Goal: Task Accomplishment & Management: Use online tool/utility

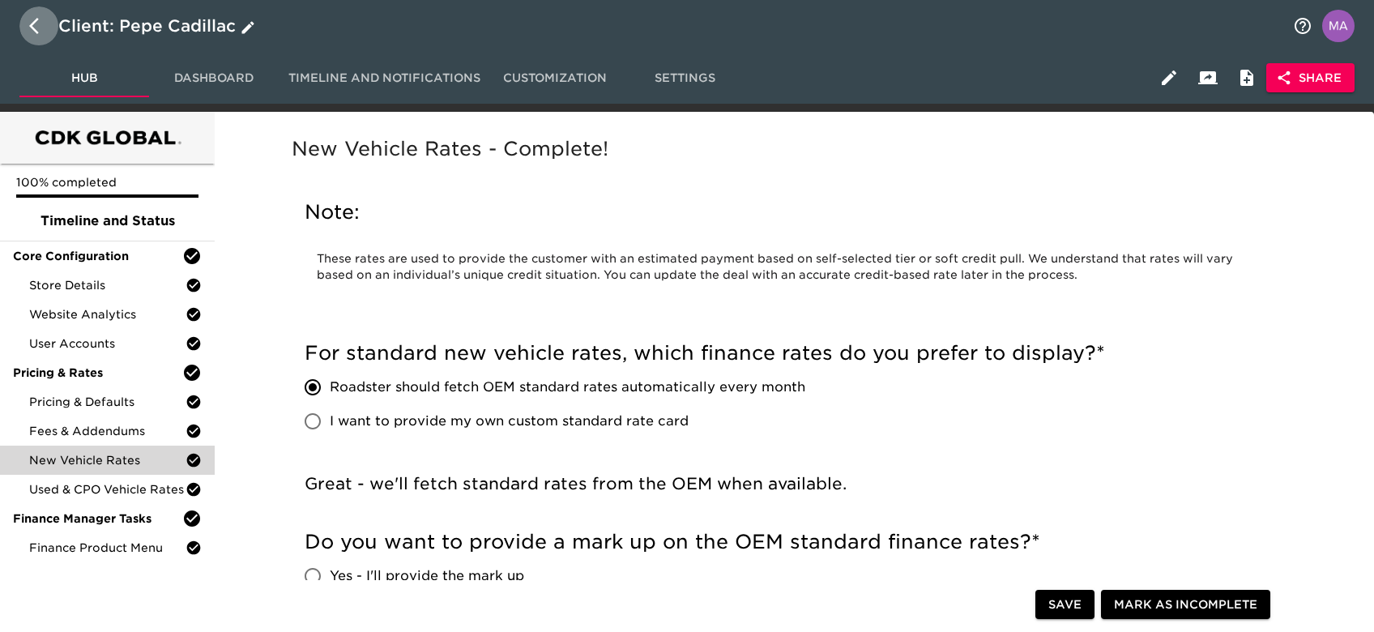
click at [28, 23] on button "button" at bounding box center [38, 25] width 39 height 39
select select "10"
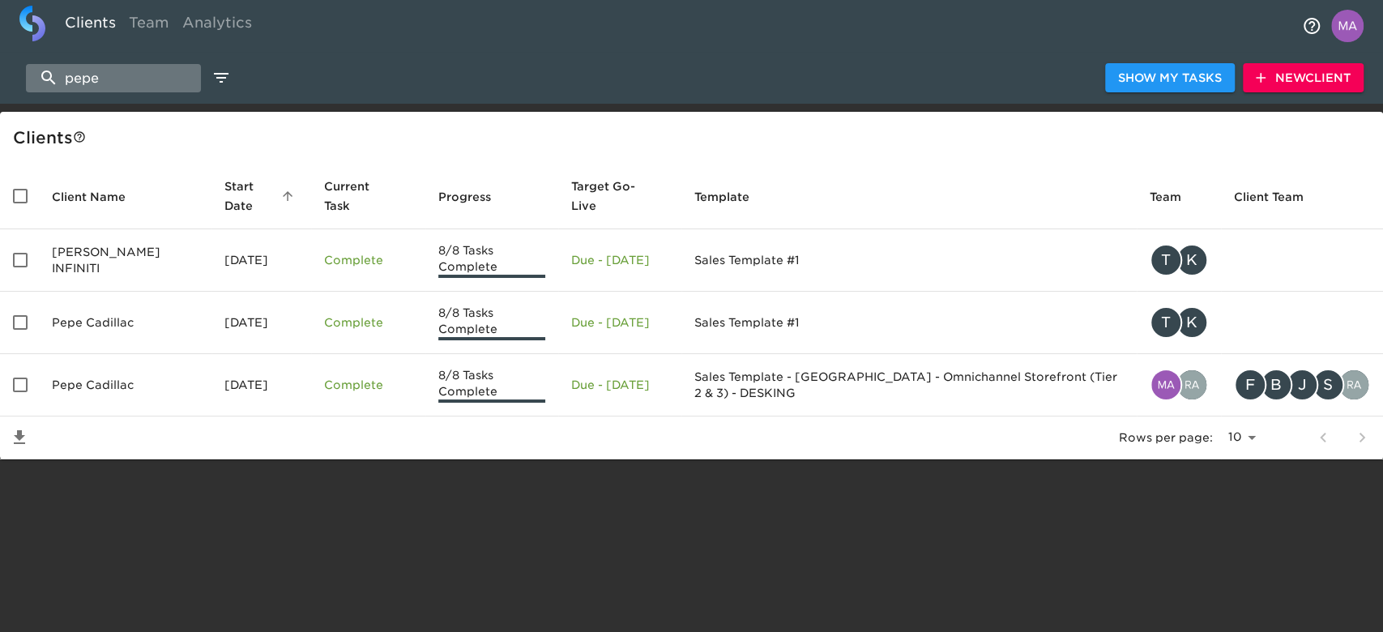
click at [104, 68] on input "pepe" at bounding box center [113, 78] width 175 height 28
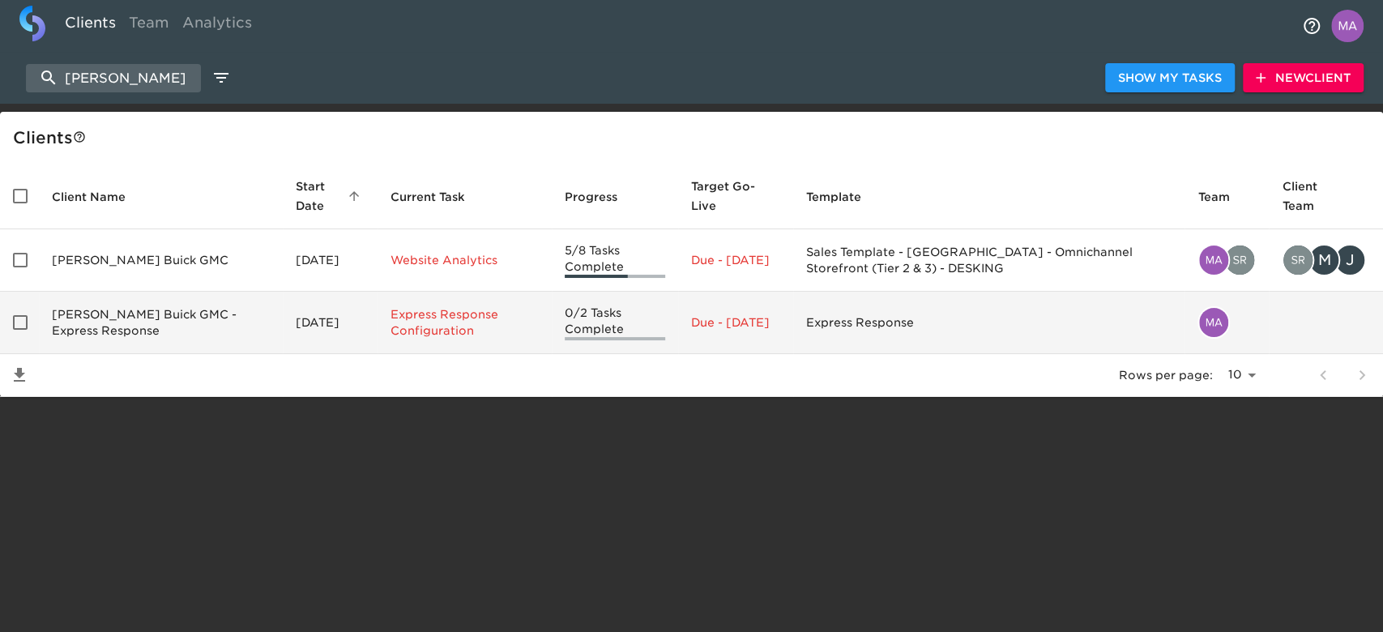
type input "[PERSON_NAME]"
click at [104, 320] on td "[PERSON_NAME] Buick GMC - Express Response" at bounding box center [161, 323] width 244 height 62
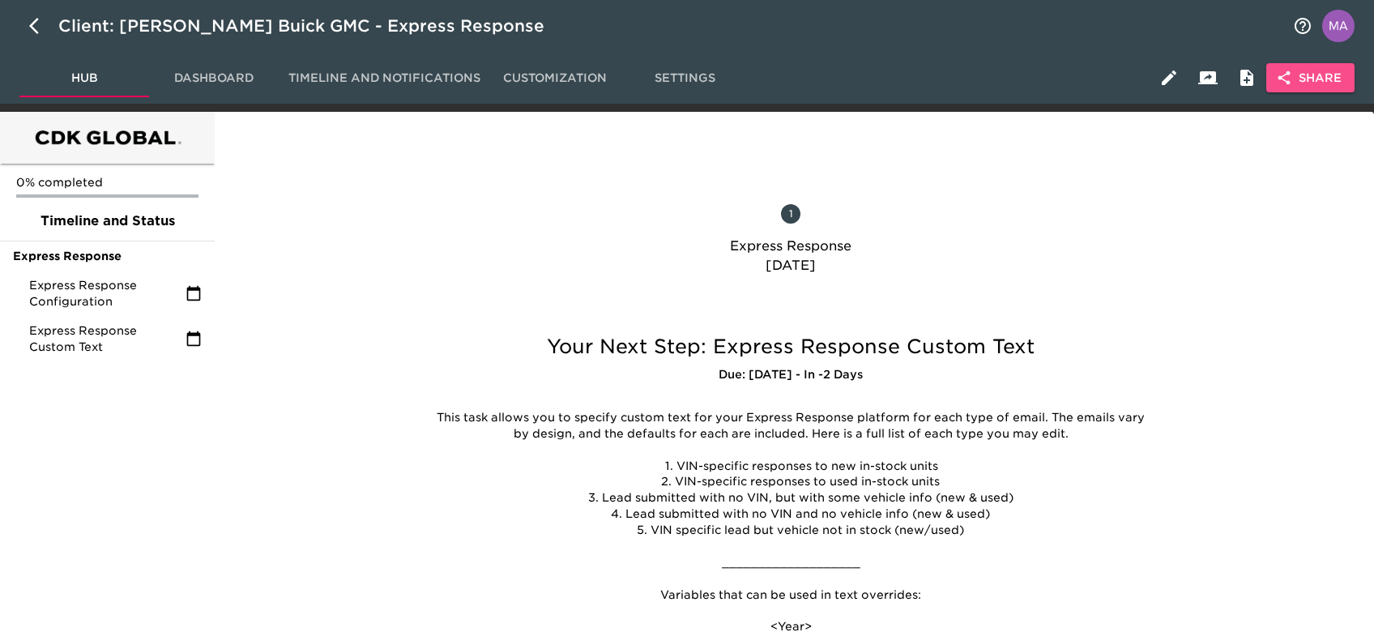
click at [1330, 71] on span "Share" at bounding box center [1310, 78] width 62 height 20
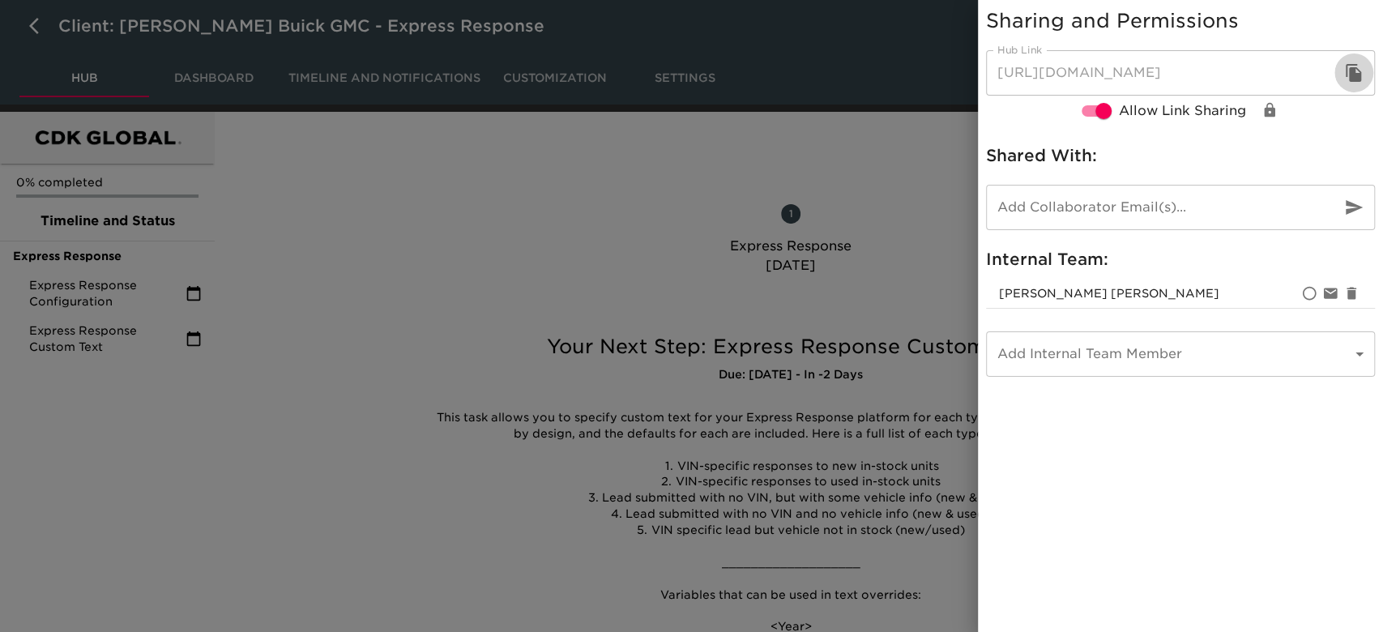
click at [1355, 71] on icon "button" at bounding box center [1353, 72] width 19 height 19
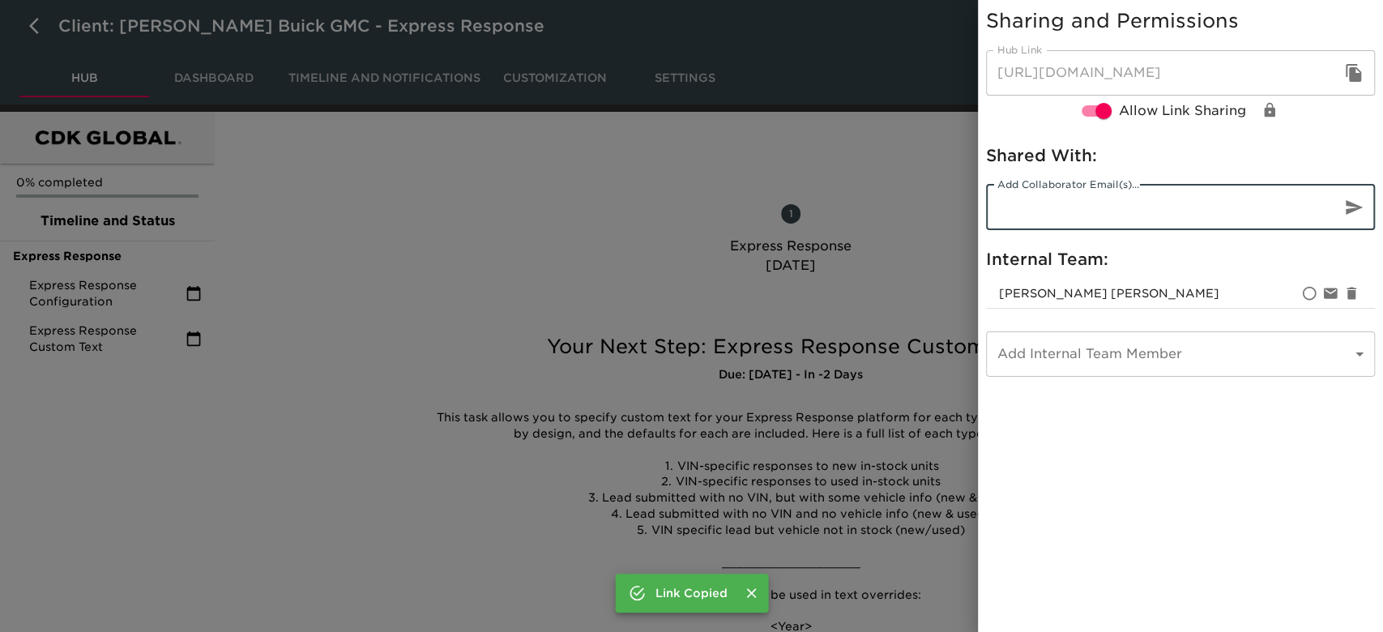
click at [1193, 197] on input "email" at bounding box center [1157, 207] width 342 height 45
type input "[PERSON_NAME][EMAIL_ADDRESS][DOMAIN_NAME]"
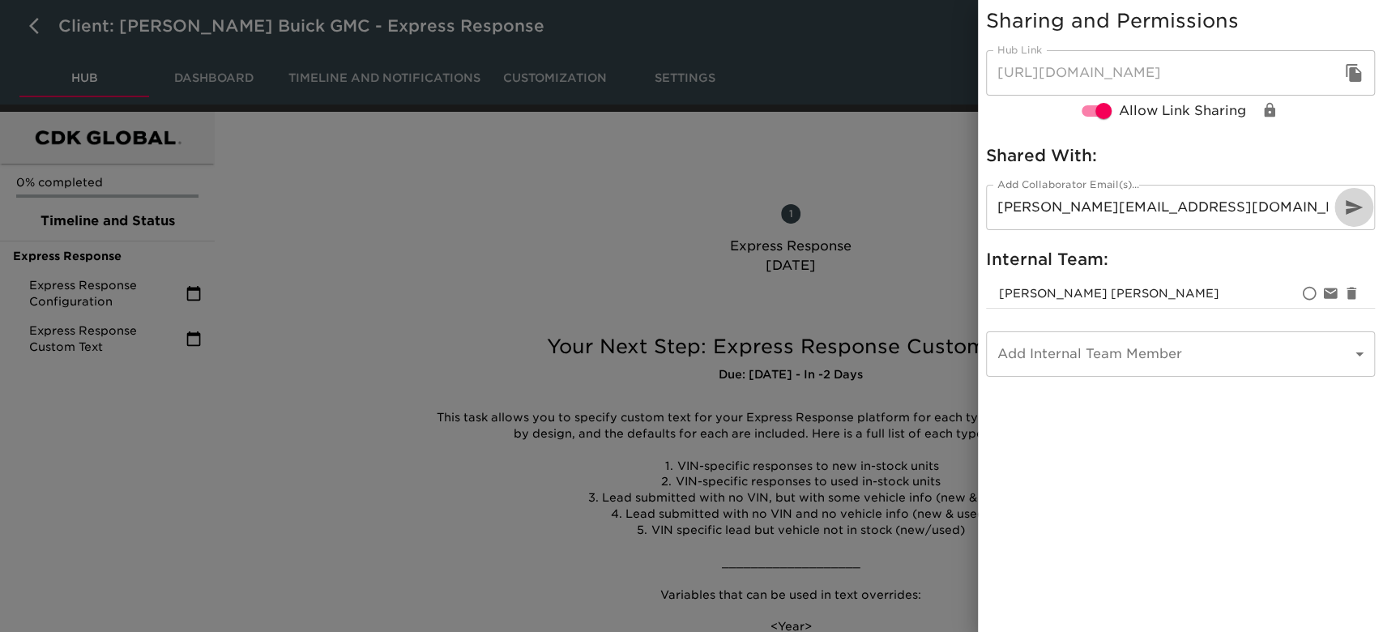
click at [1367, 202] on button "button" at bounding box center [1353, 207] width 39 height 39
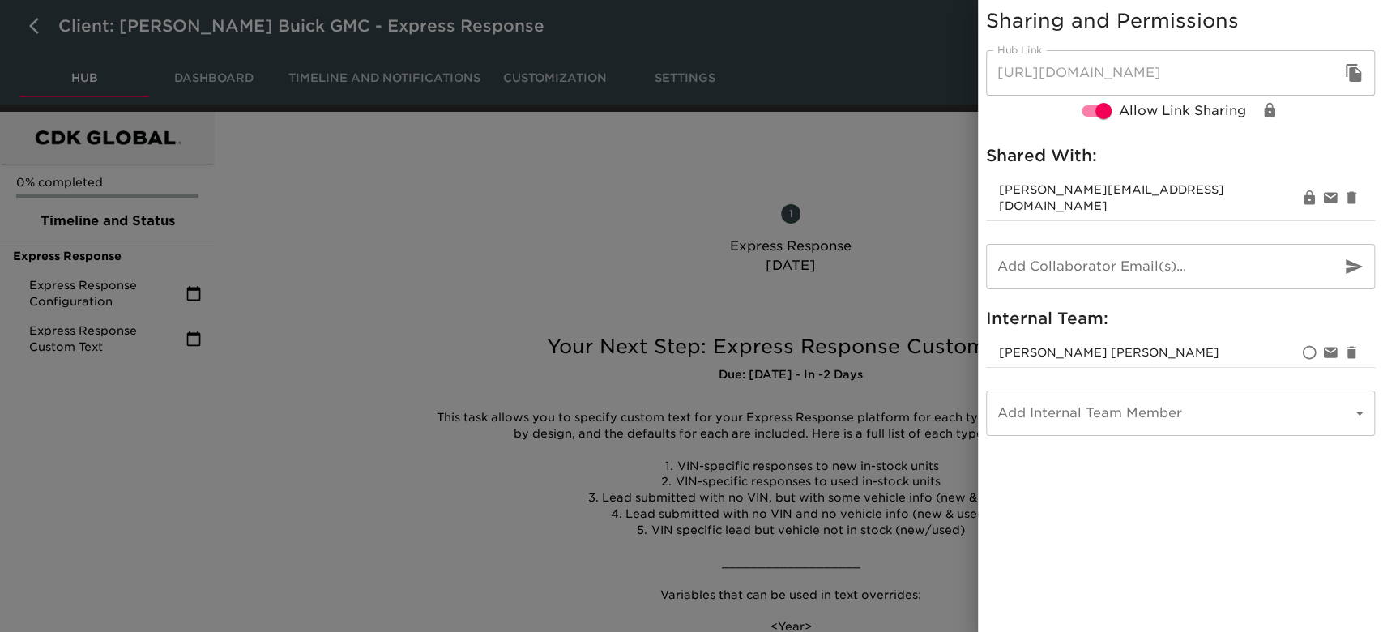
click at [493, 293] on div at bounding box center [691, 316] width 1383 height 632
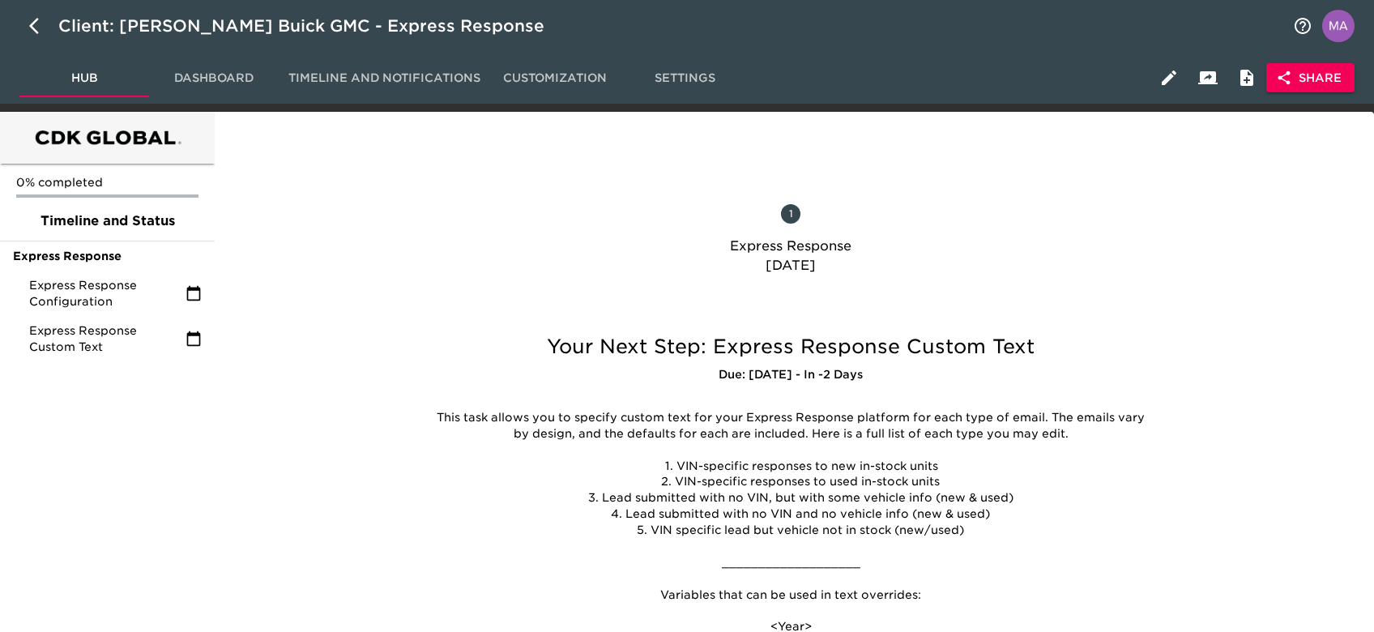
click at [749, 373] on h6 "Due: [DATE] - In -2 Days" at bounding box center [791, 375] width 732 height 18
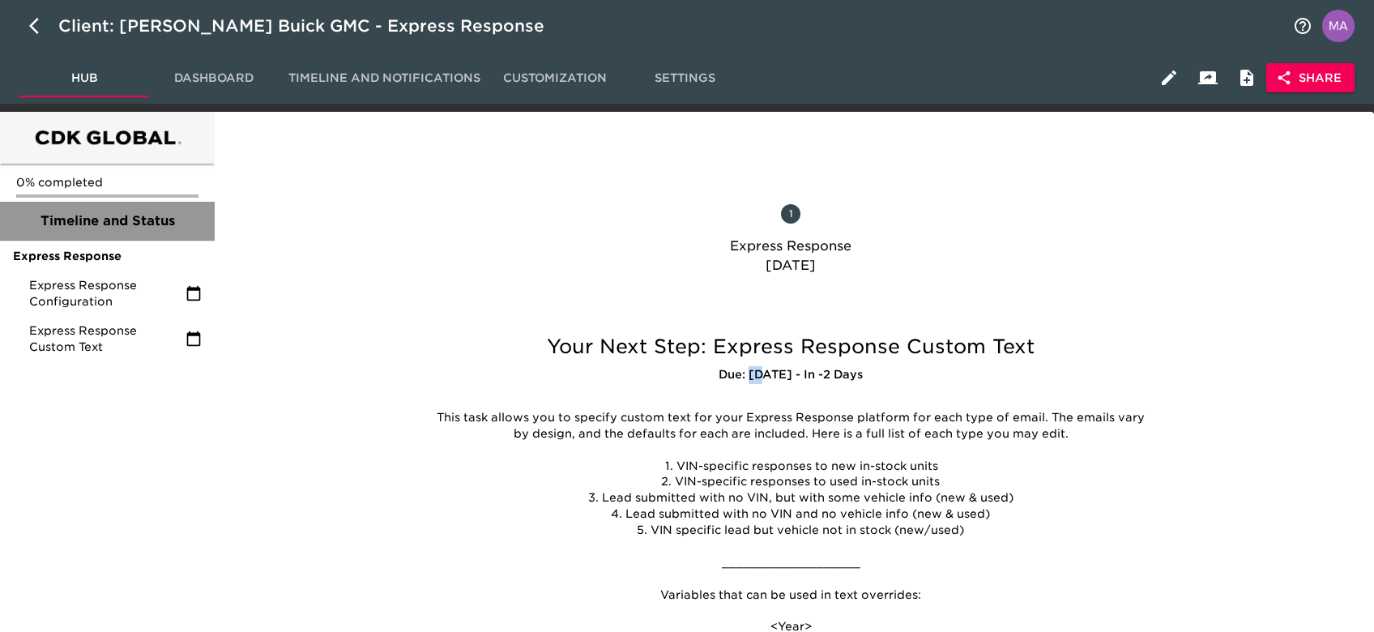
click at [135, 230] on span "Timeline and Status" at bounding box center [107, 220] width 189 height 19
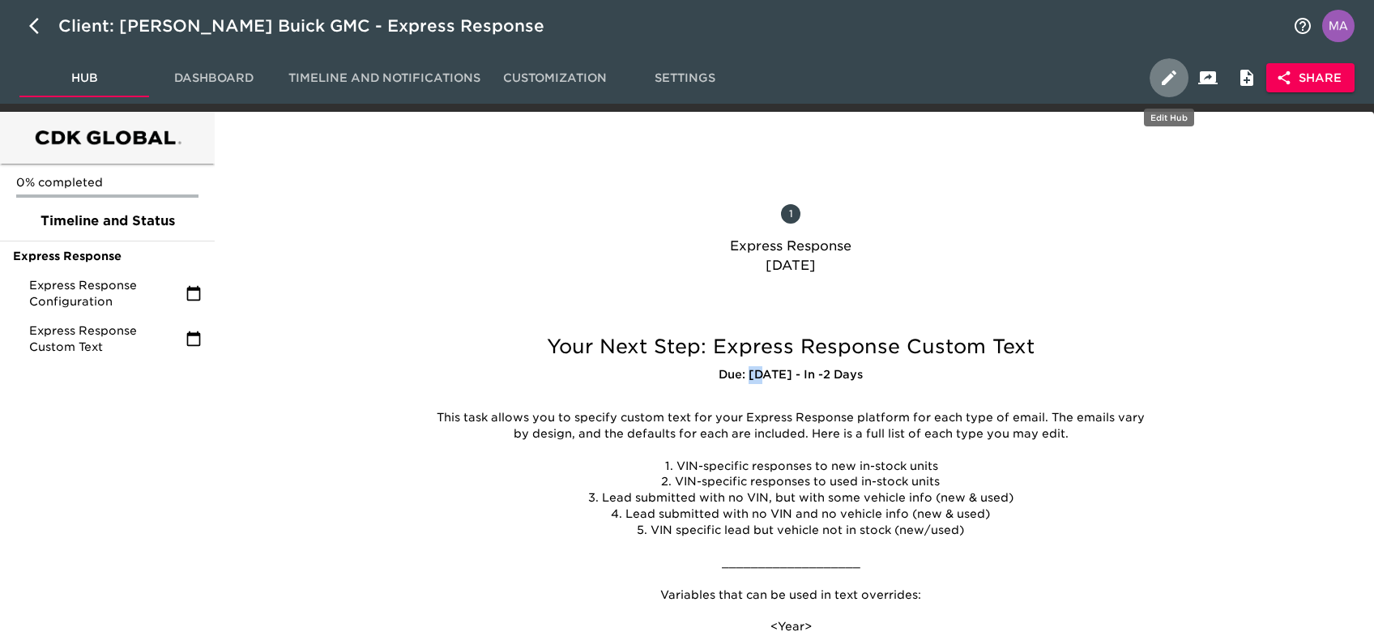
click at [1182, 73] on button "button" at bounding box center [1169, 77] width 39 height 39
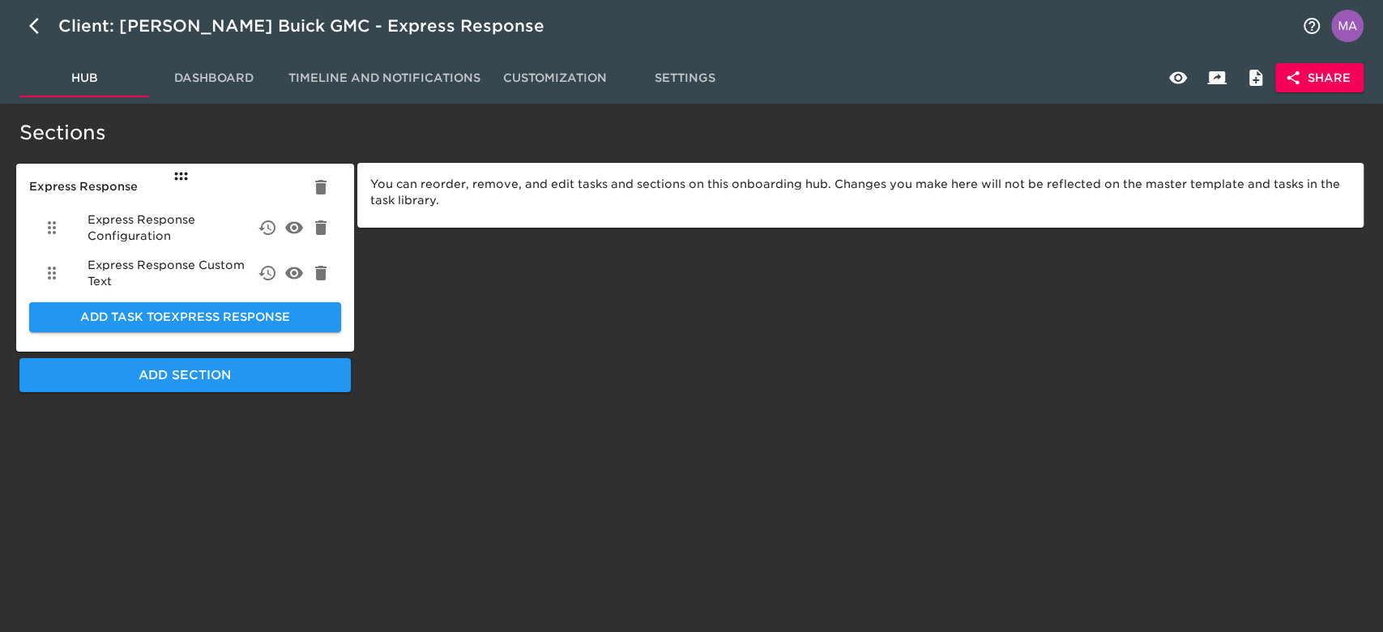
click at [204, 224] on span "Express Response Configuration" at bounding box center [172, 227] width 169 height 32
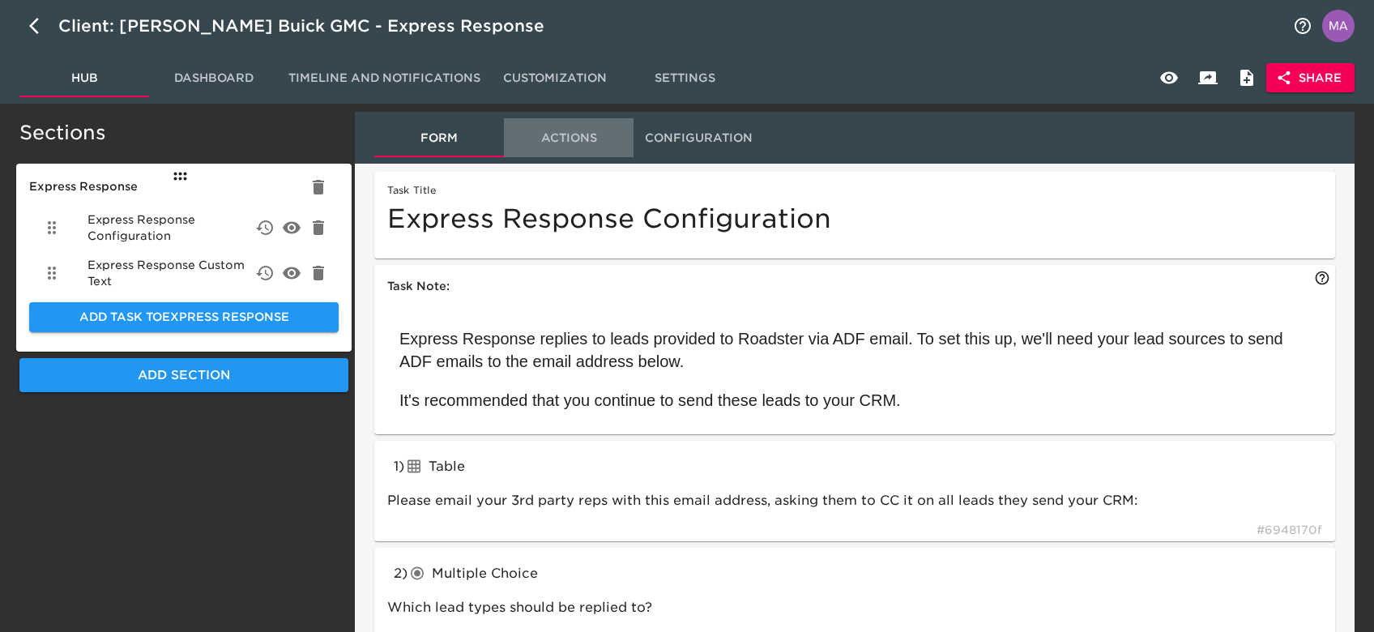
click at [593, 143] on span "Actions" at bounding box center [569, 138] width 110 height 20
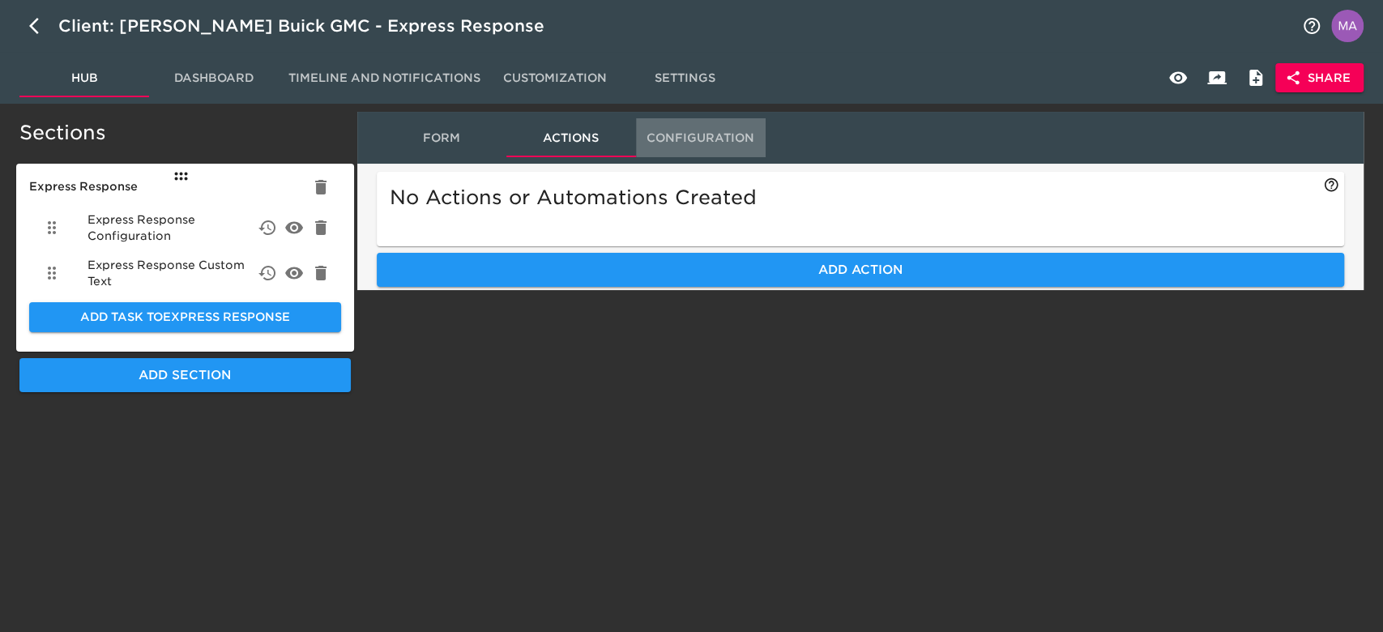
click at [664, 139] on span "Configuration" at bounding box center [701, 138] width 110 height 20
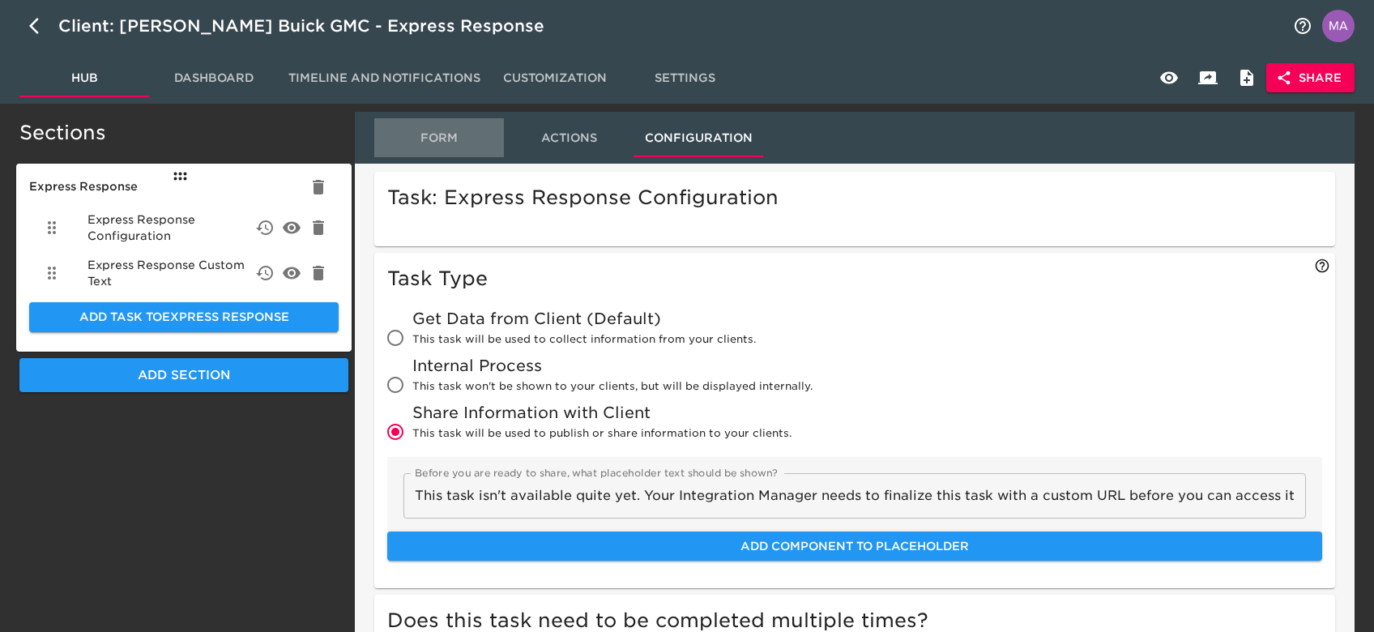
click at [438, 151] on button "Form" at bounding box center [439, 137] width 130 height 39
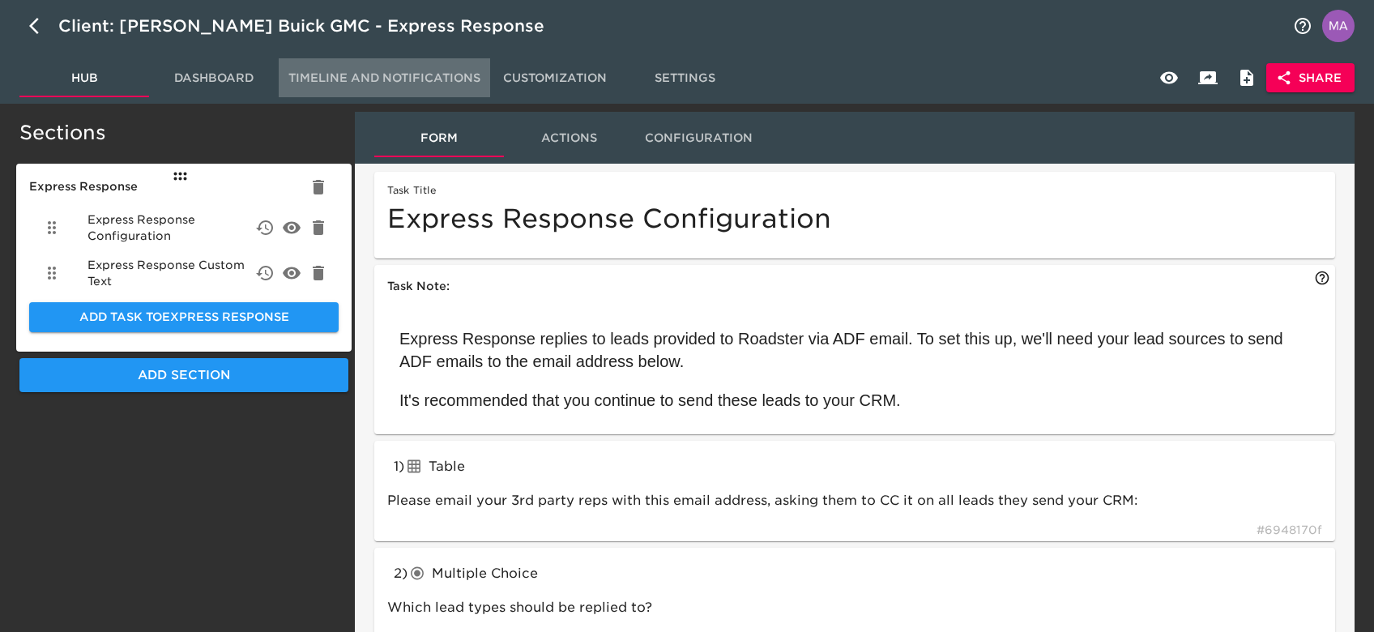
click at [395, 86] on span "Timeline and Notifications" at bounding box center [384, 78] width 192 height 20
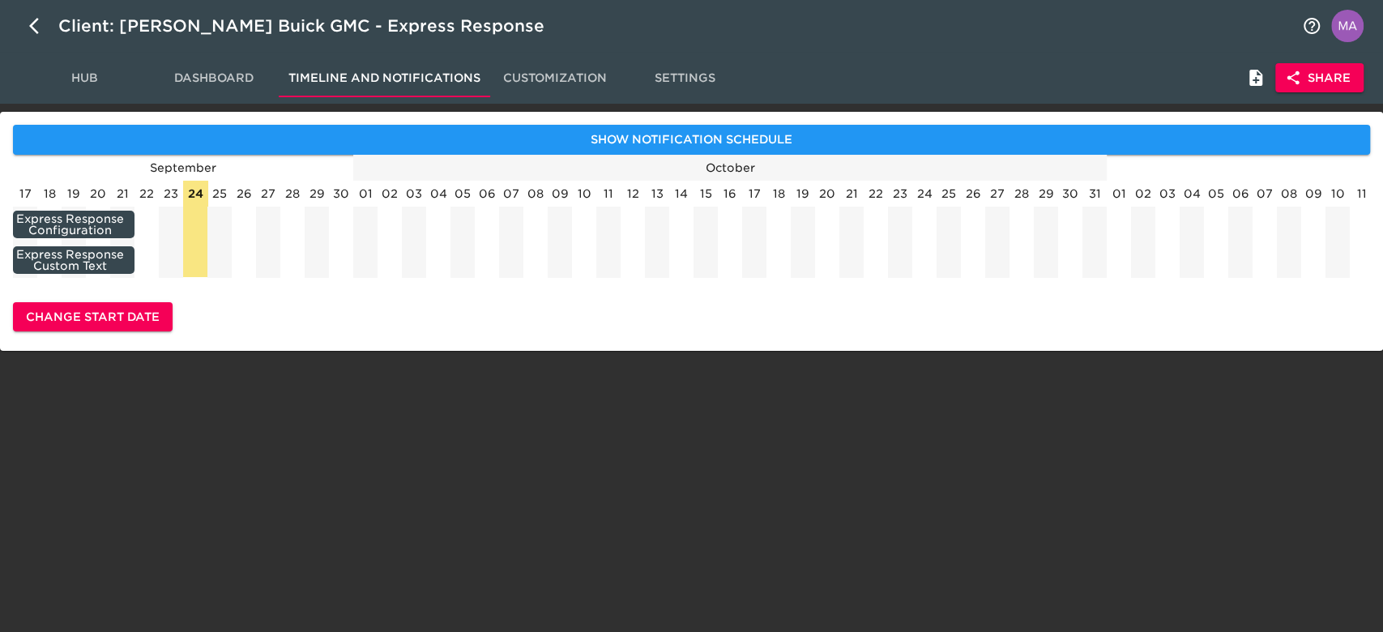
click at [280, 194] on div "28" at bounding box center [292, 194] width 24 height 26
click at [152, 327] on span "Change Start Date" at bounding box center [93, 317] width 134 height 20
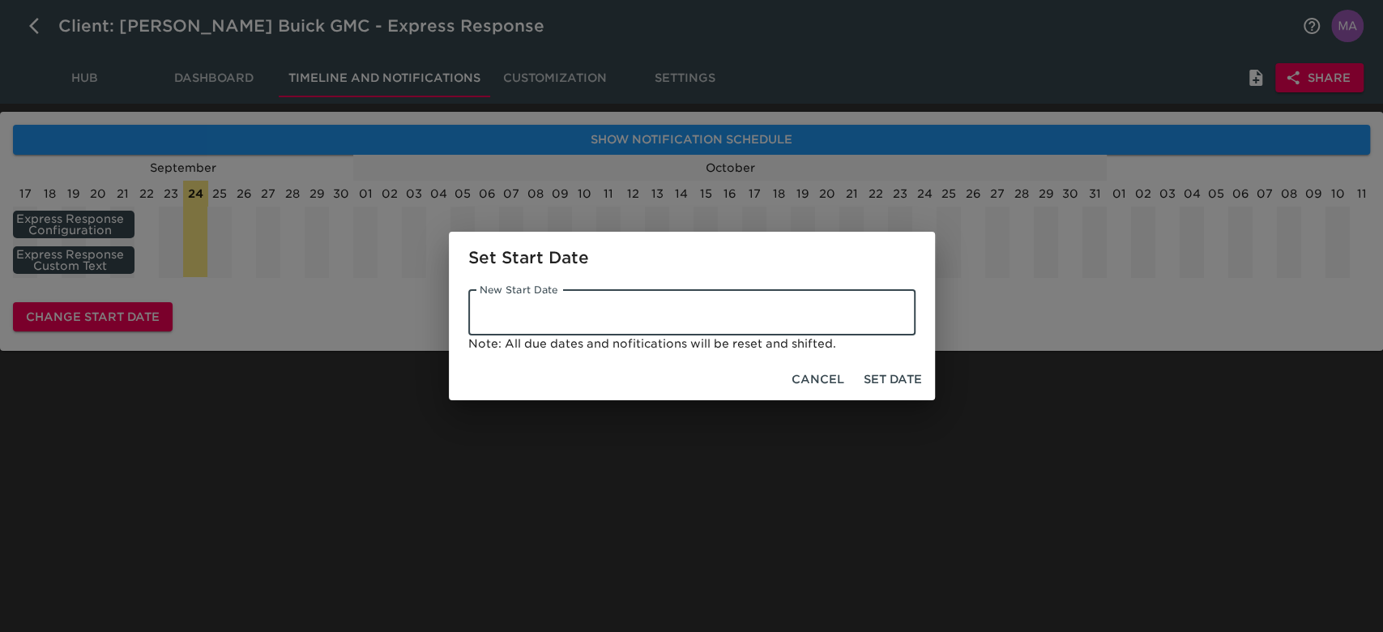
click at [690, 308] on input "text" at bounding box center [691, 312] width 447 height 45
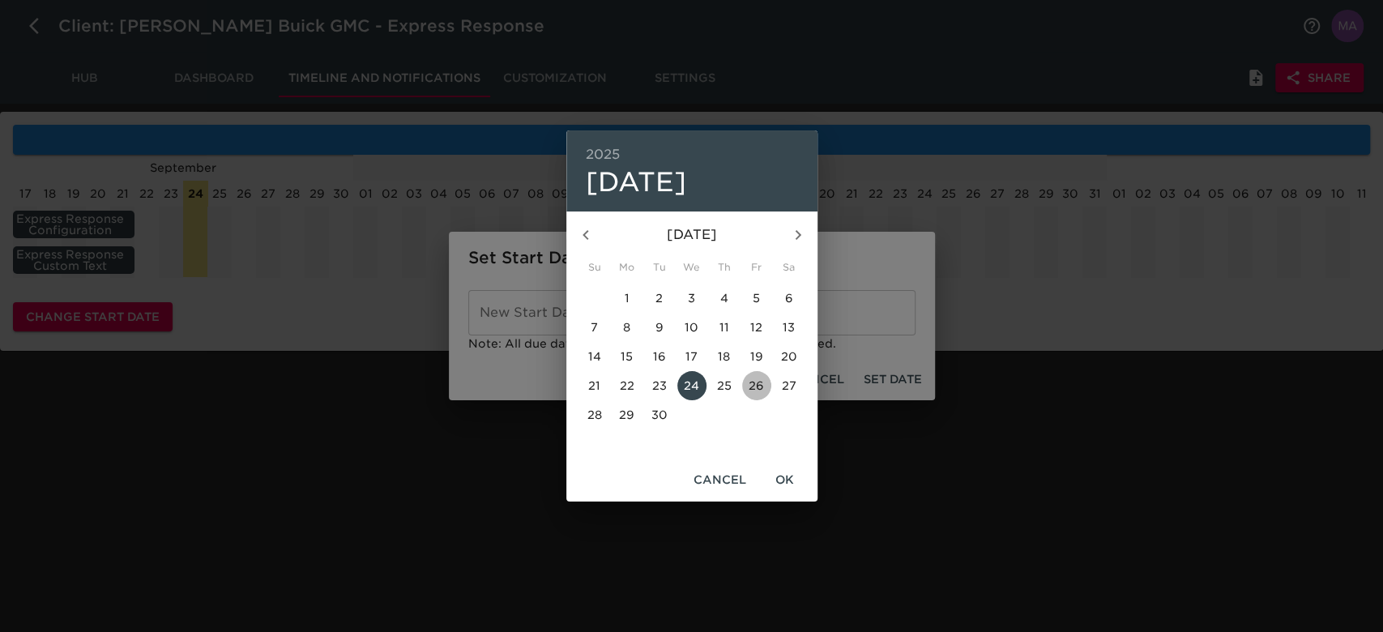
click at [750, 386] on p "26" at bounding box center [756, 386] width 15 height 16
type input "[DATE]"
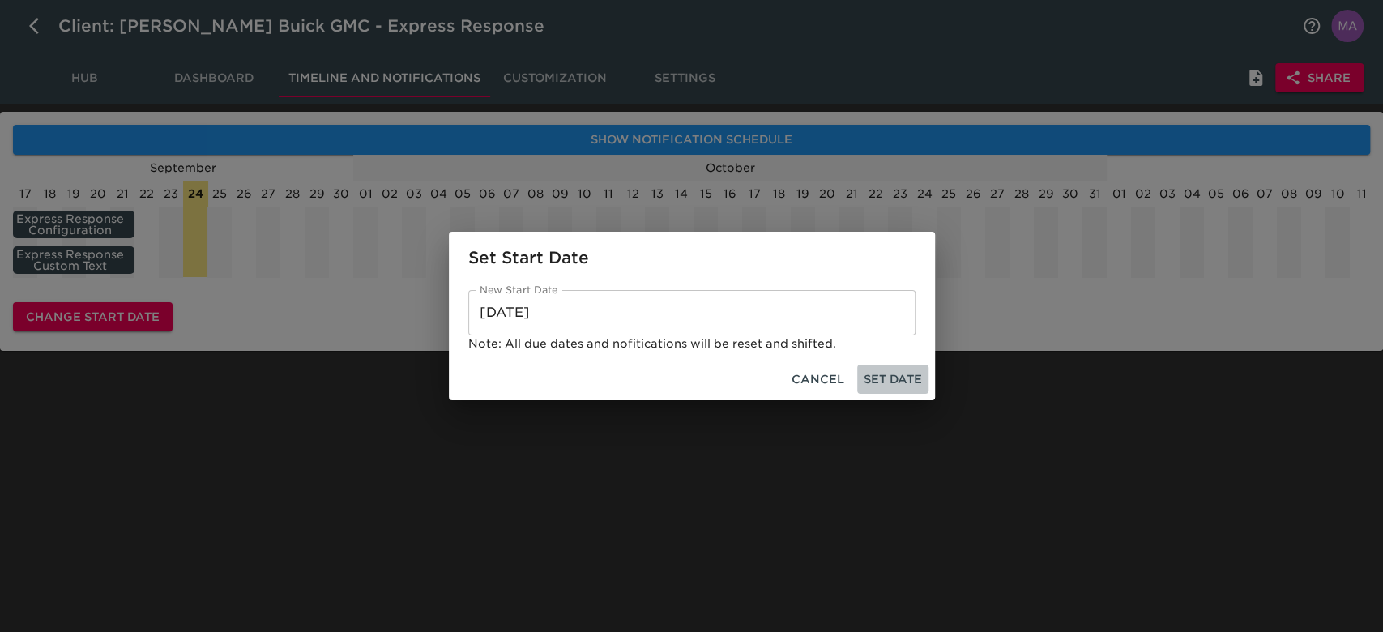
click at [886, 369] on span "Set Date" at bounding box center [893, 379] width 58 height 20
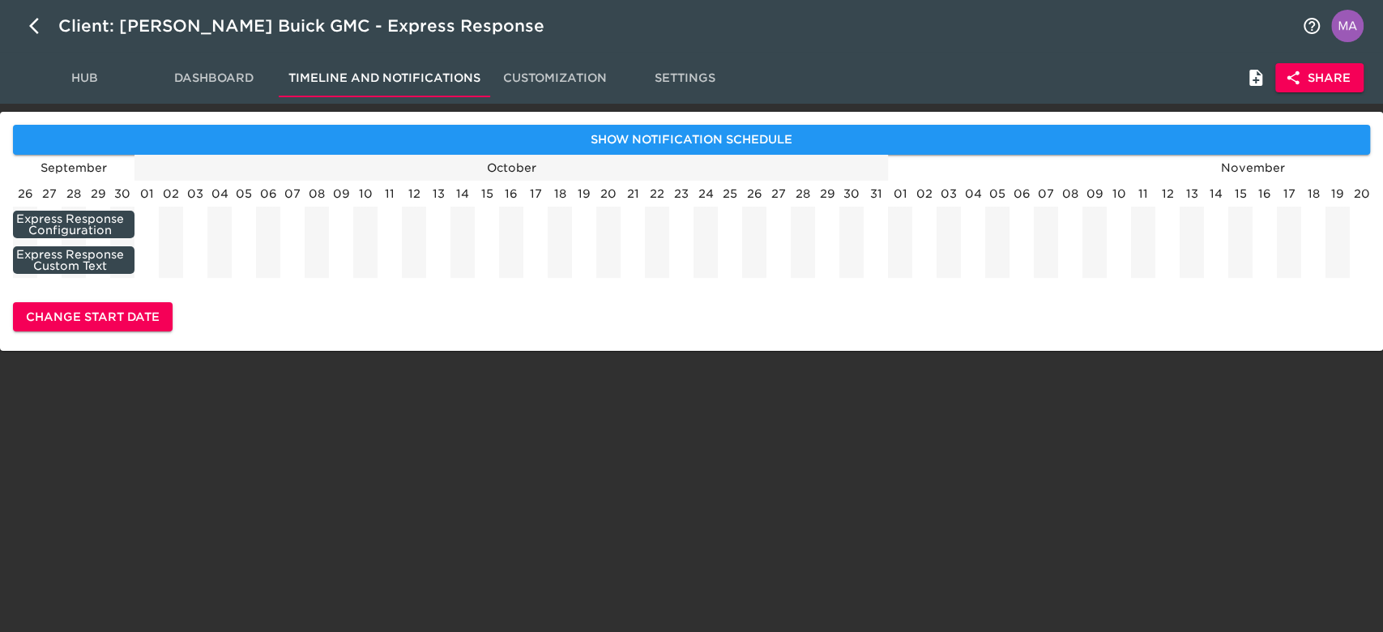
click at [84, 75] on span "Hub" at bounding box center [84, 78] width 110 height 20
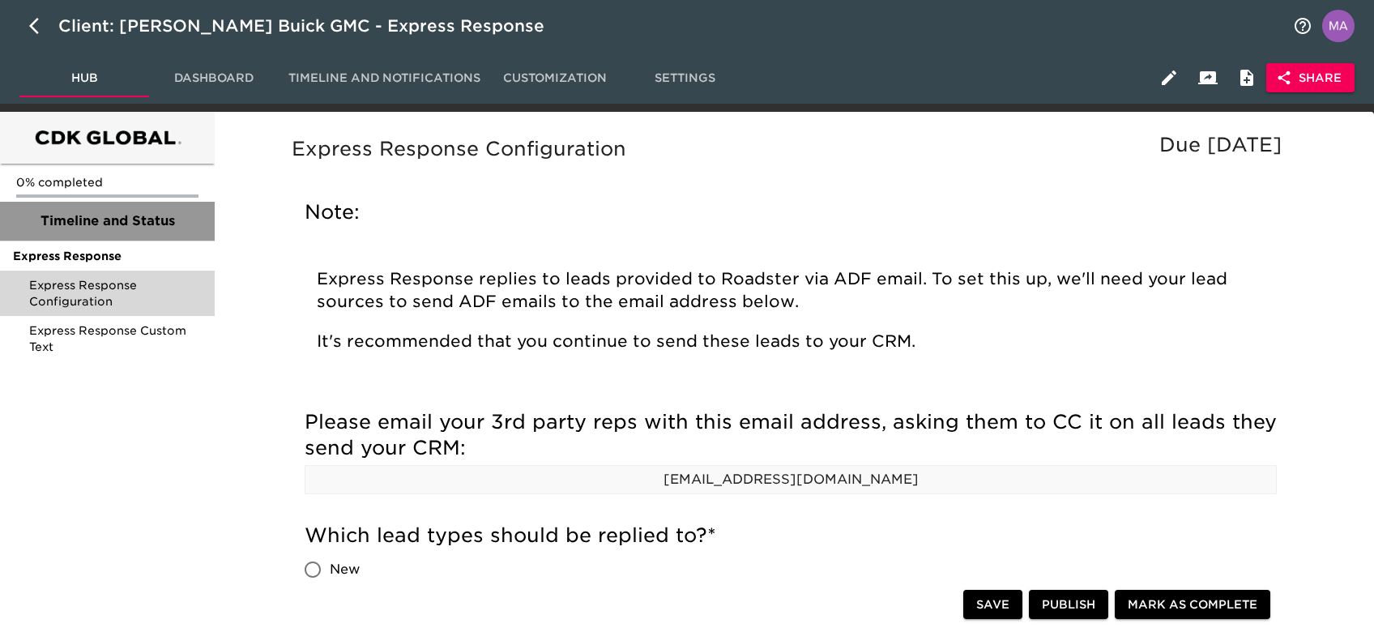
click at [108, 228] on span "Timeline and Status" at bounding box center [107, 220] width 189 height 19
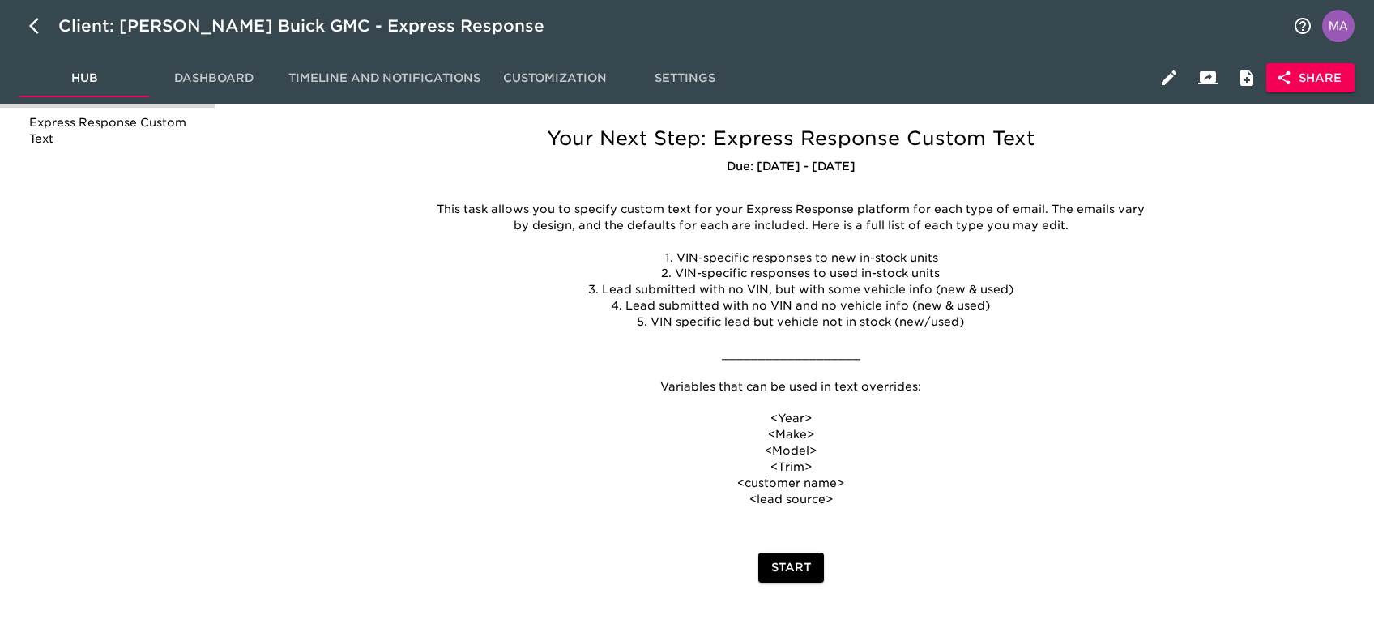
scroll to position [278, 0]
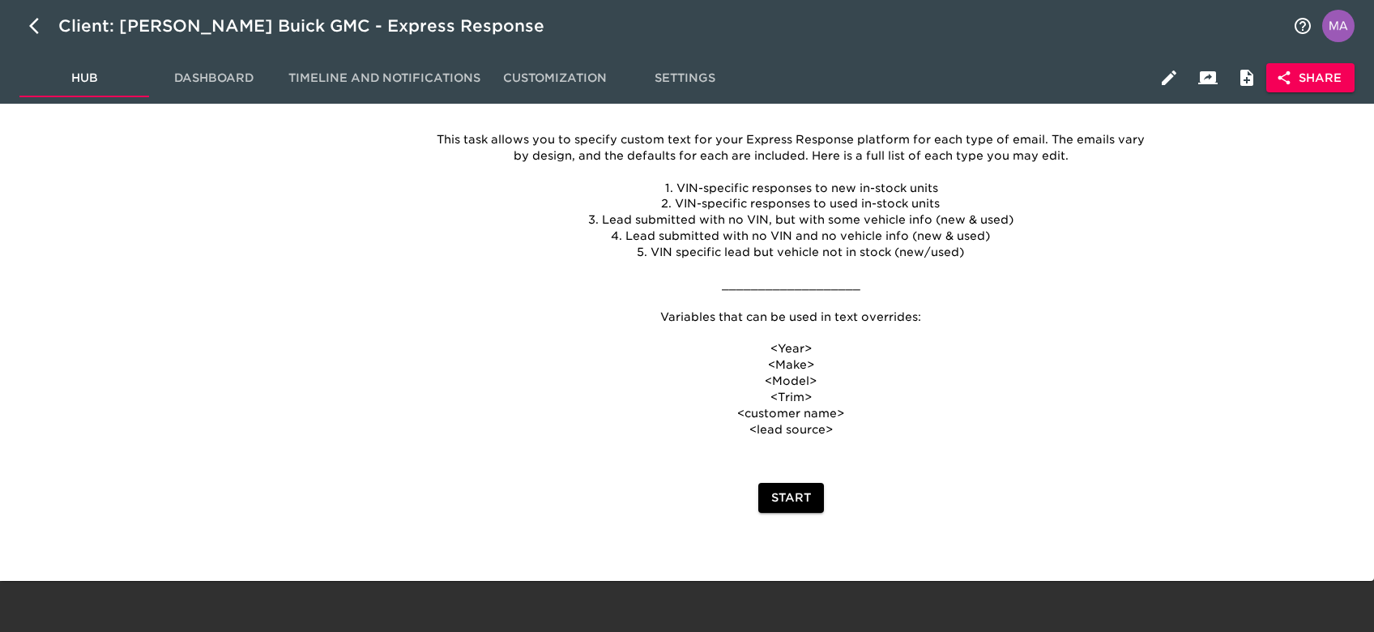
click at [802, 483] on button "Start" at bounding box center [791, 498] width 66 height 30
